Goal: Information Seeking & Learning: Learn about a topic

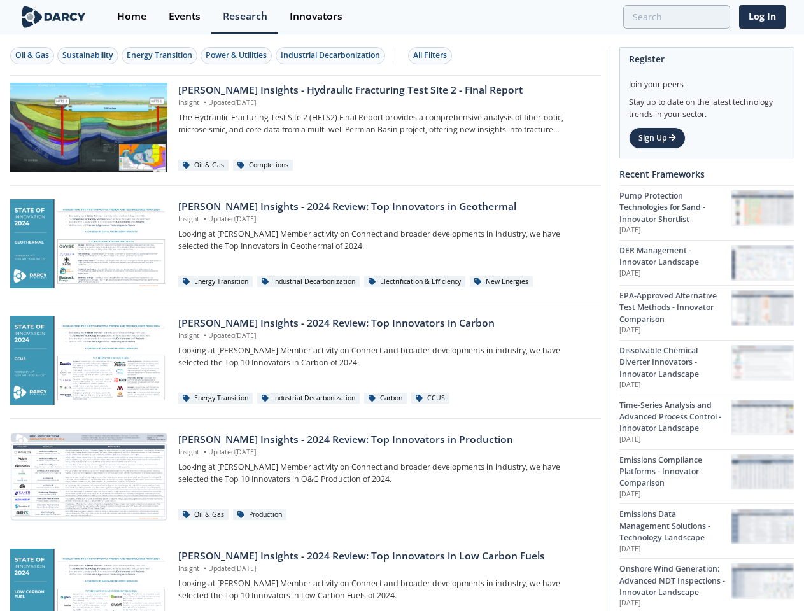
click at [32, 55] on div "Oil & Gas" at bounding box center [32, 55] width 34 height 11
click at [88, 55] on div "Sustainability" at bounding box center [87, 55] width 51 height 11
click at [160, 55] on div "Energy Transition" at bounding box center [160, 55] width 66 height 11
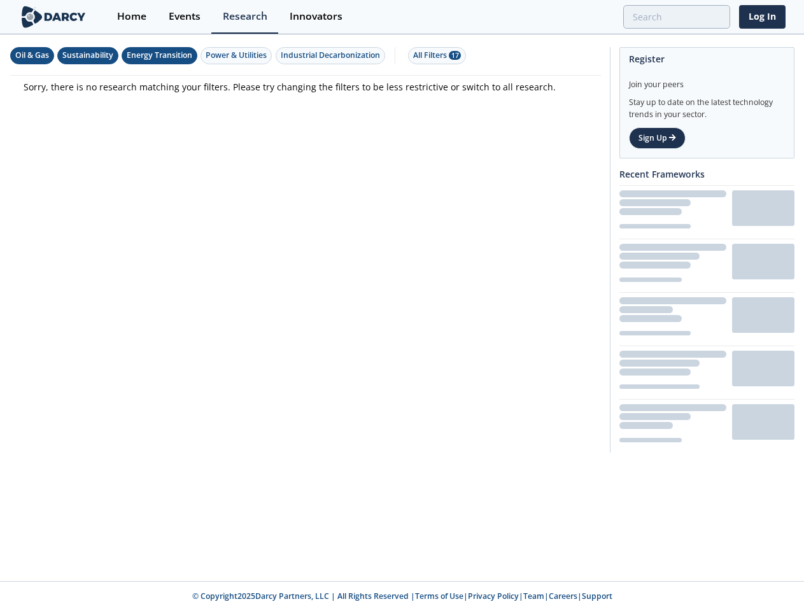
click at [238, 55] on div "Power & Utilities" at bounding box center [236, 55] width 61 height 11
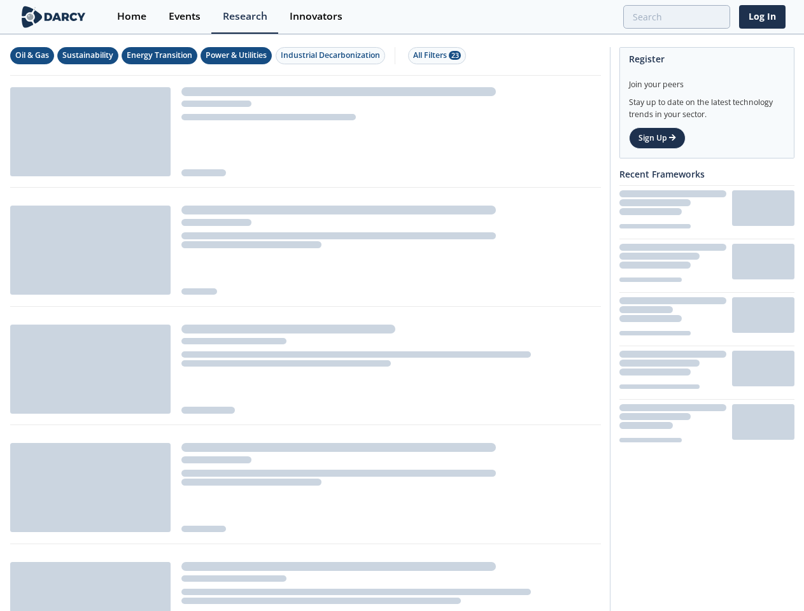
click at [332, 55] on div "Industrial Decarbonization" at bounding box center [330, 55] width 99 height 11
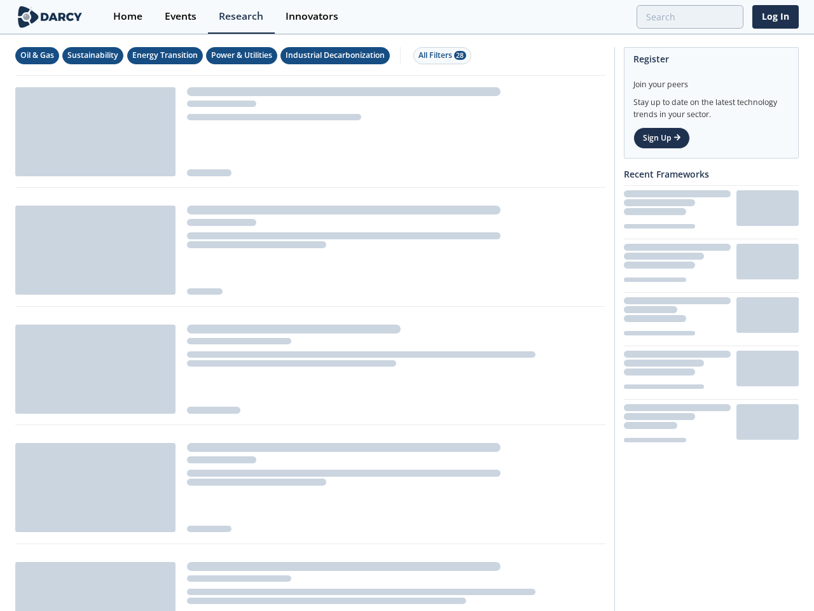
click at [433, 55] on div "All Filters 28" at bounding box center [443, 55] width 48 height 11
